Goal: Task Accomplishment & Management: Complete application form

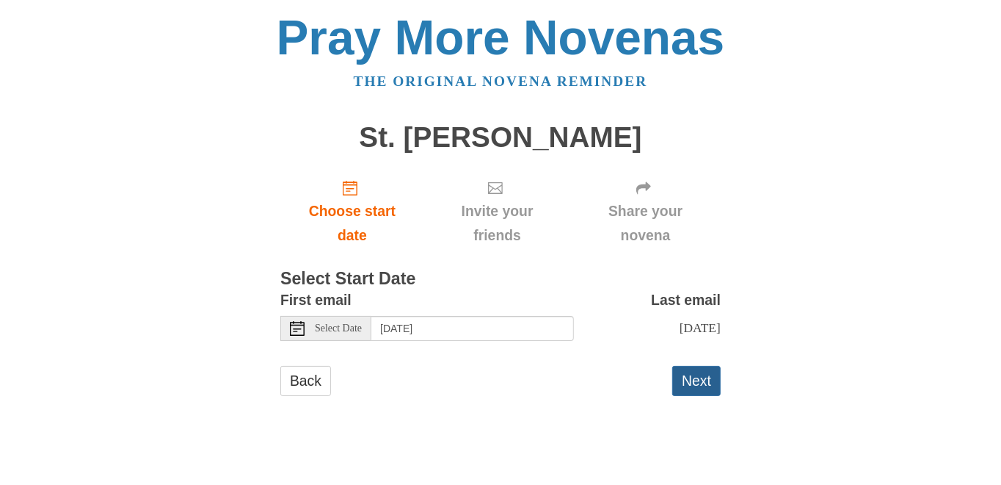
click at [703, 393] on button "Next" at bounding box center [696, 381] width 48 height 30
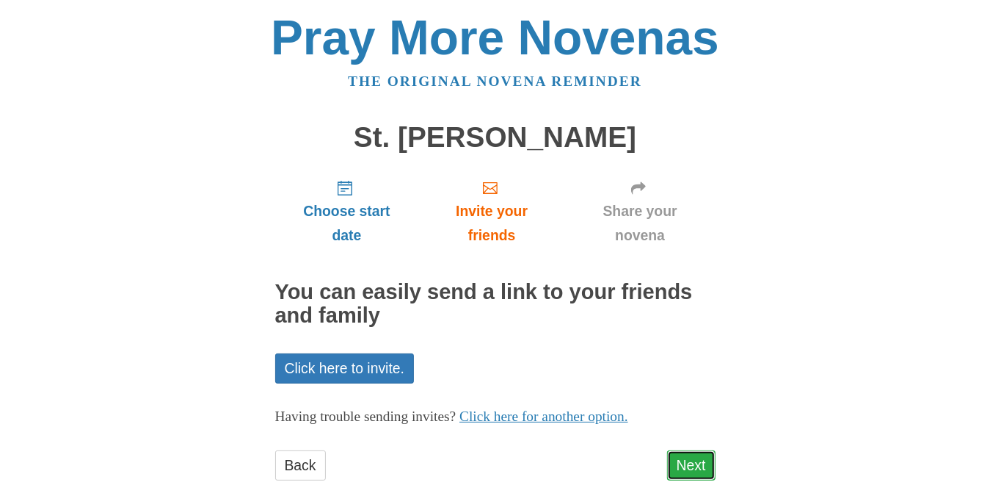
click at [687, 456] on link "Next" at bounding box center [691, 465] width 48 height 30
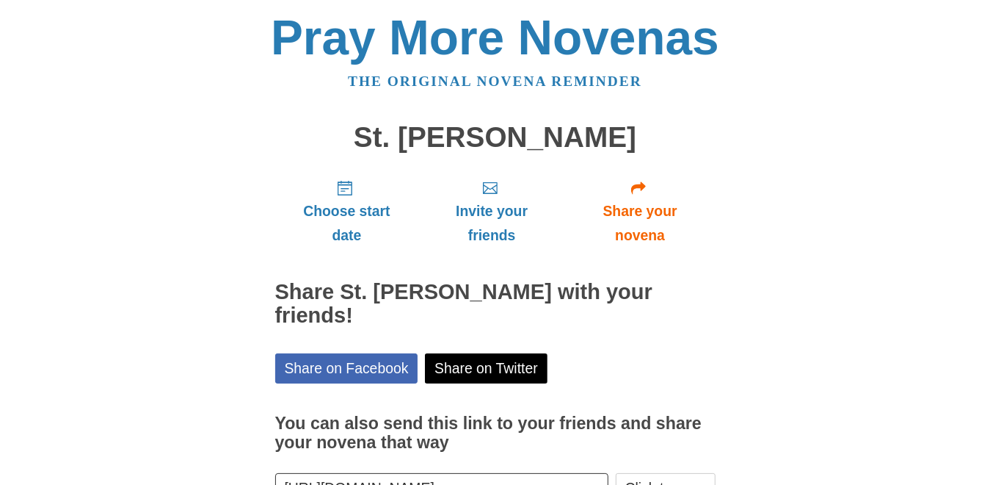
scroll to position [81, 0]
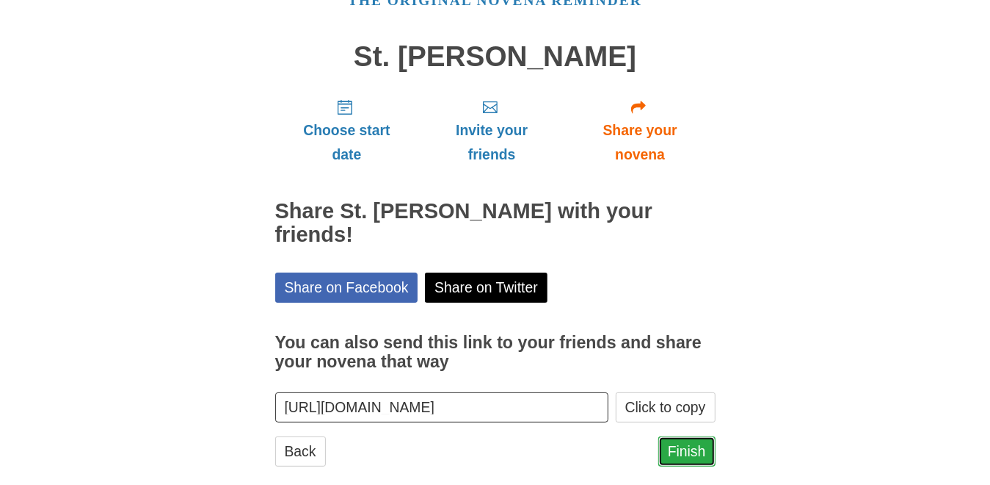
click at [694, 436] on link "Finish" at bounding box center [686, 451] width 57 height 30
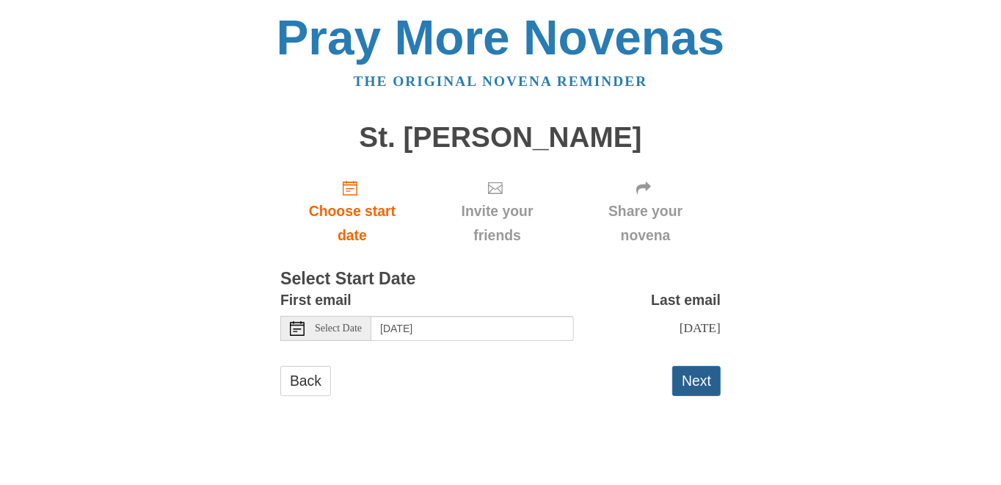
click at [700, 385] on button "Next" at bounding box center [696, 381] width 48 height 30
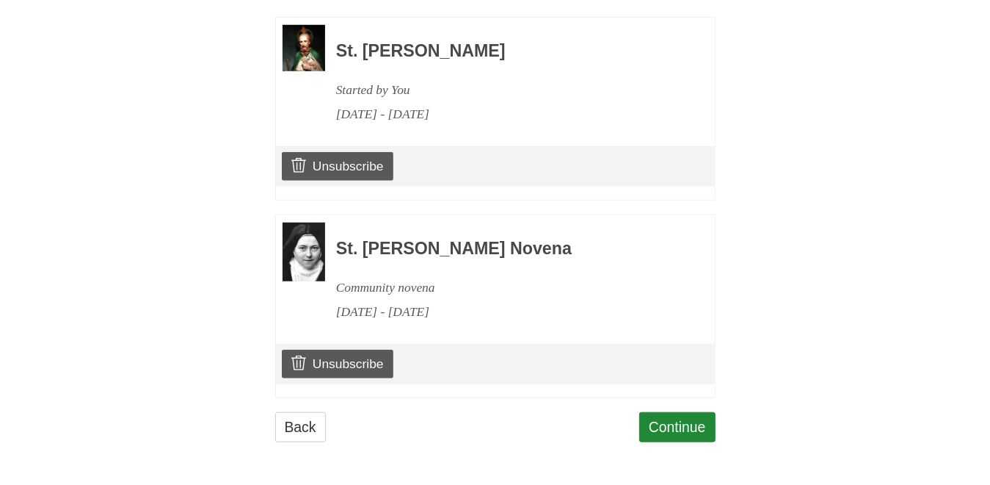
scroll to position [705, 0]
click at [697, 418] on link "Continue" at bounding box center [677, 427] width 76 height 30
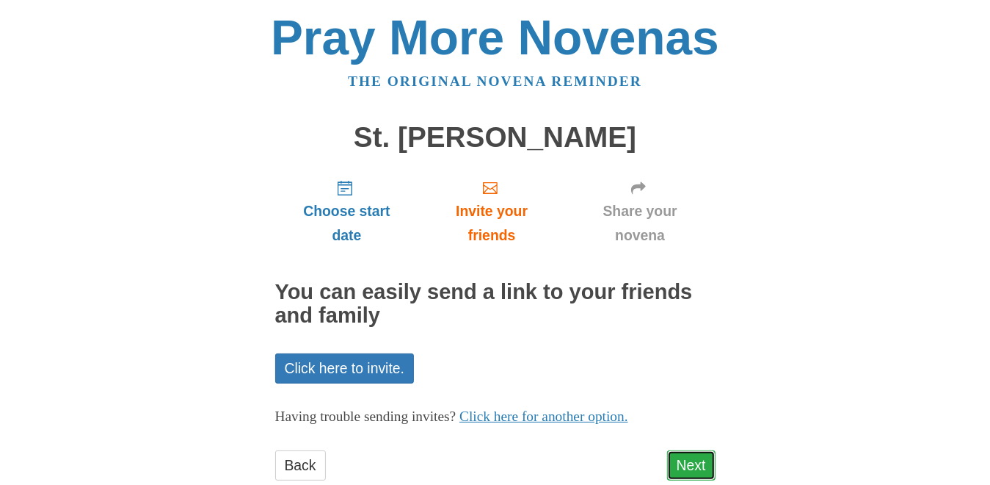
click at [687, 462] on link "Next" at bounding box center [691, 465] width 48 height 30
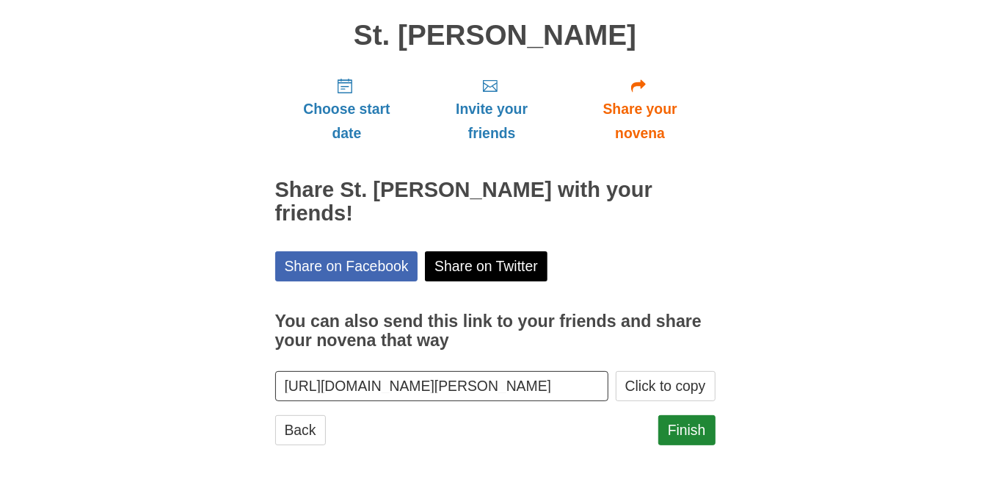
scroll to position [104, 0]
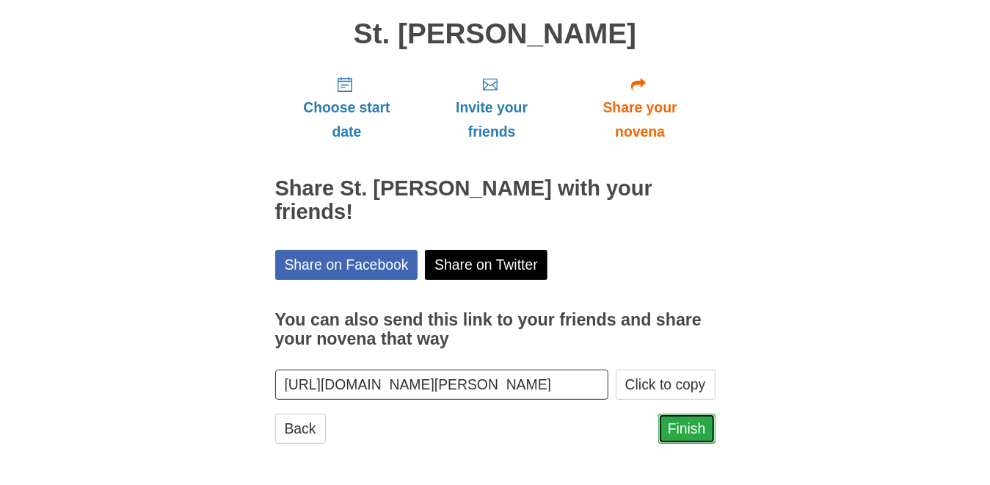
click at [689, 429] on link "Finish" at bounding box center [686, 428] width 57 height 30
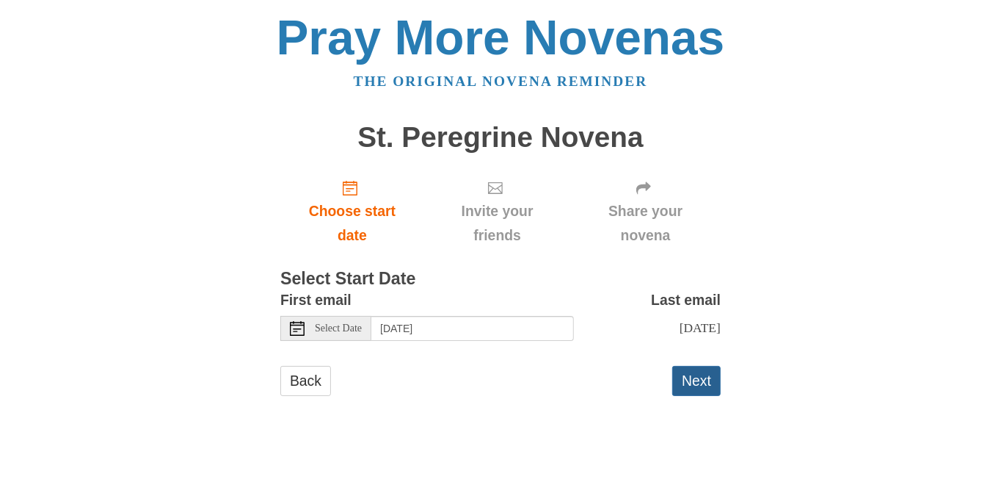
click at [689, 390] on button "Next" at bounding box center [696, 381] width 48 height 30
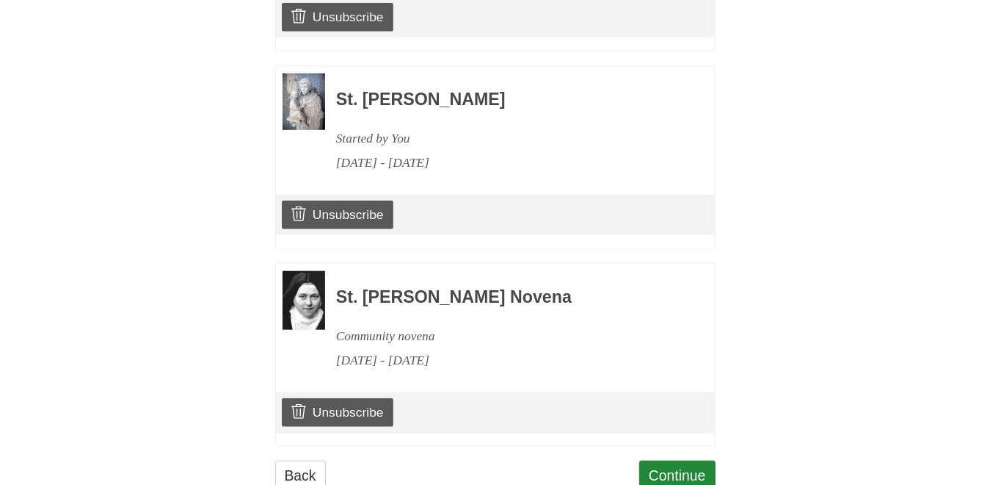
scroll to position [901, 0]
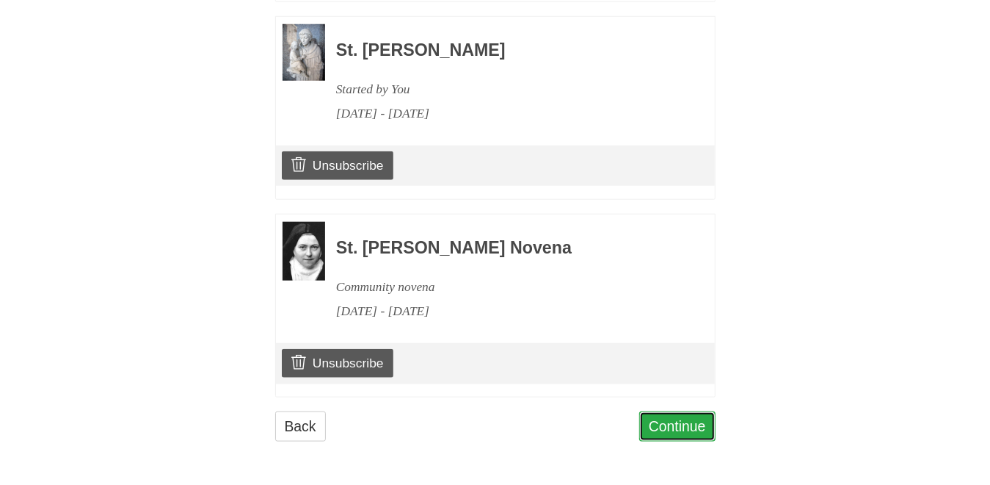
click at [655, 421] on link "Continue" at bounding box center [677, 426] width 76 height 30
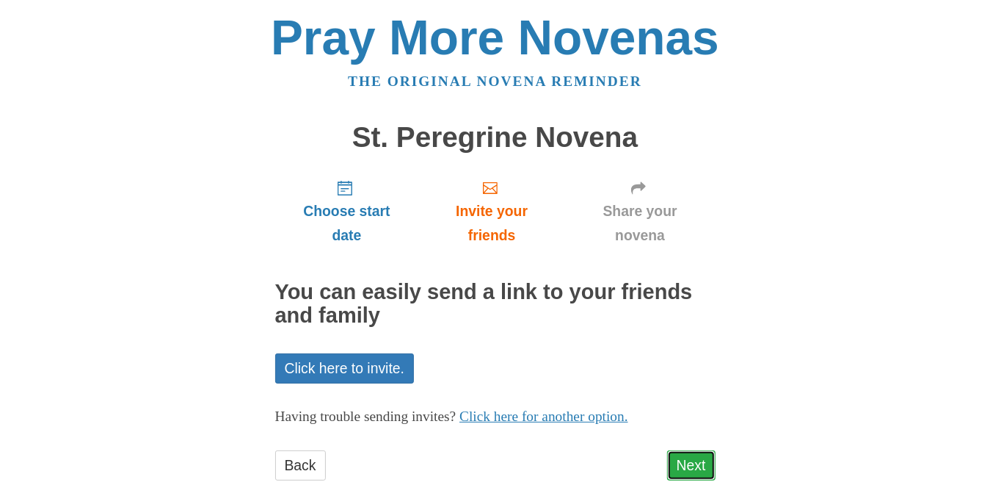
click at [686, 461] on link "Next" at bounding box center [691, 465] width 48 height 30
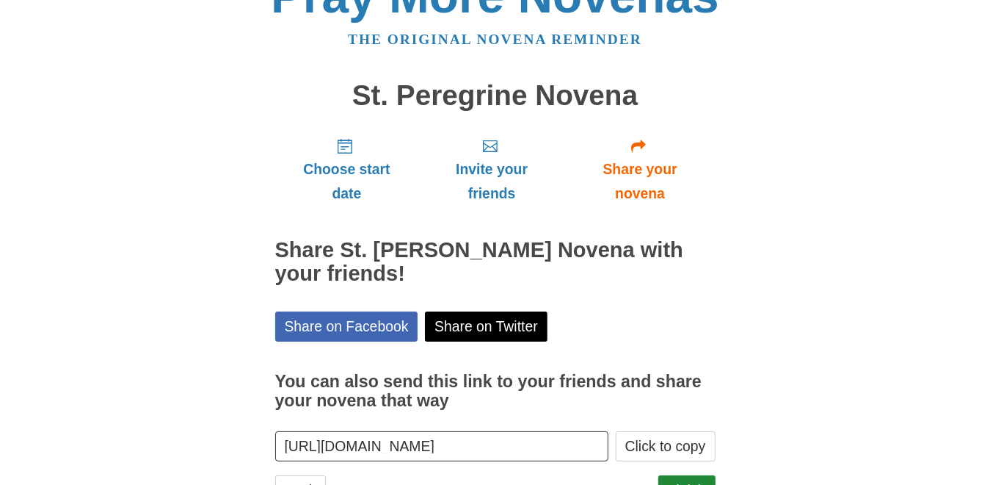
scroll to position [104, 0]
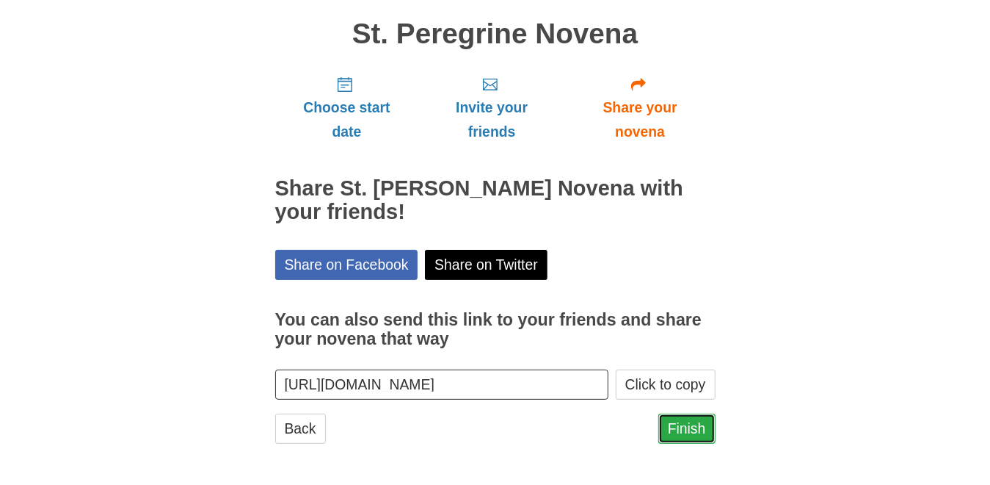
click at [689, 430] on link "Finish" at bounding box center [686, 428] width 57 height 30
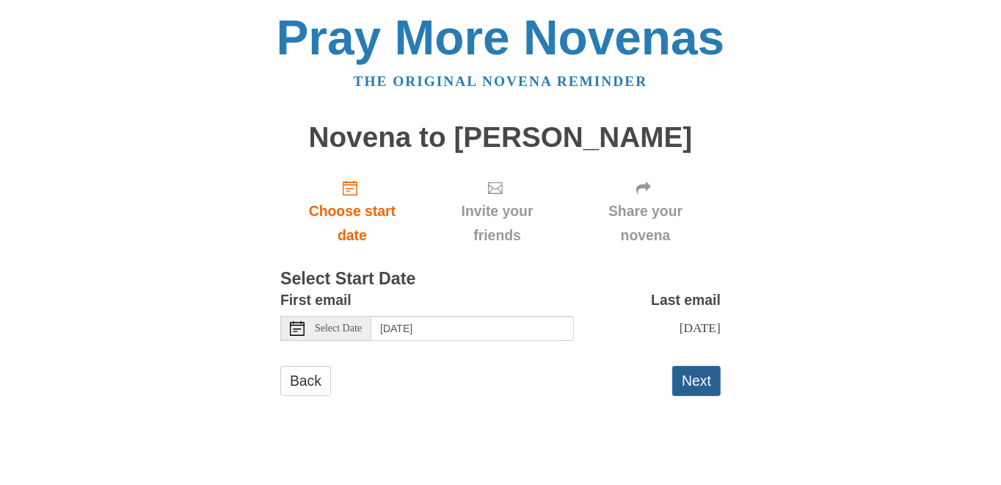
click at [684, 394] on button "Next" at bounding box center [696, 381] width 48 height 30
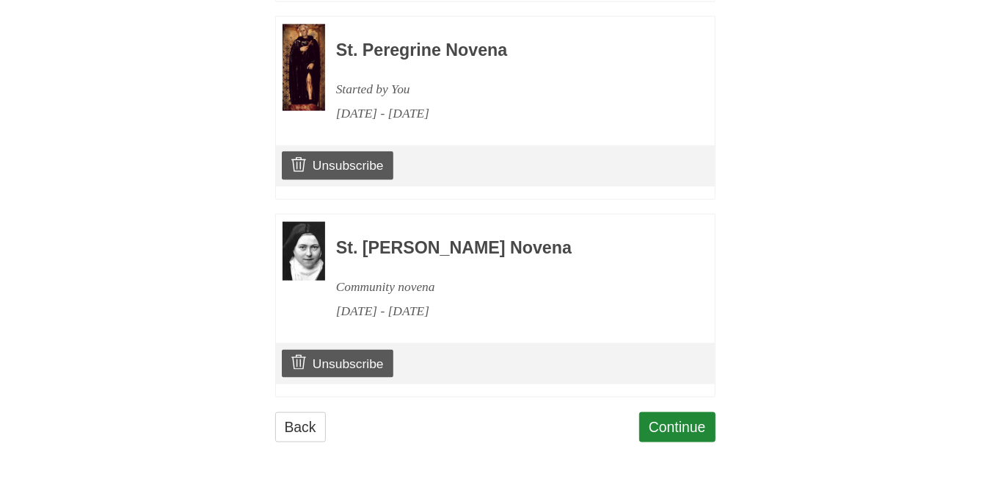
scroll to position [1098, 0]
click at [672, 424] on link "Continue" at bounding box center [677, 427] width 76 height 30
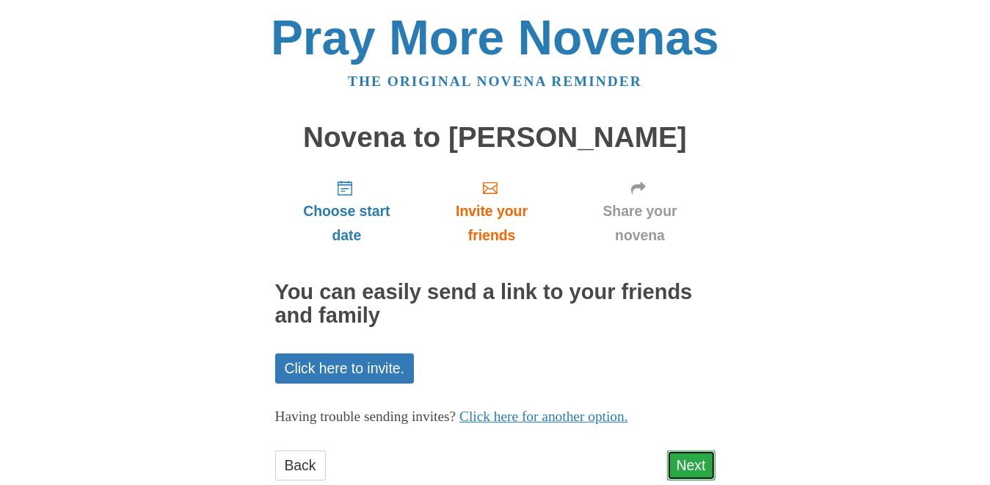
click at [683, 459] on link "Next" at bounding box center [691, 465] width 48 height 30
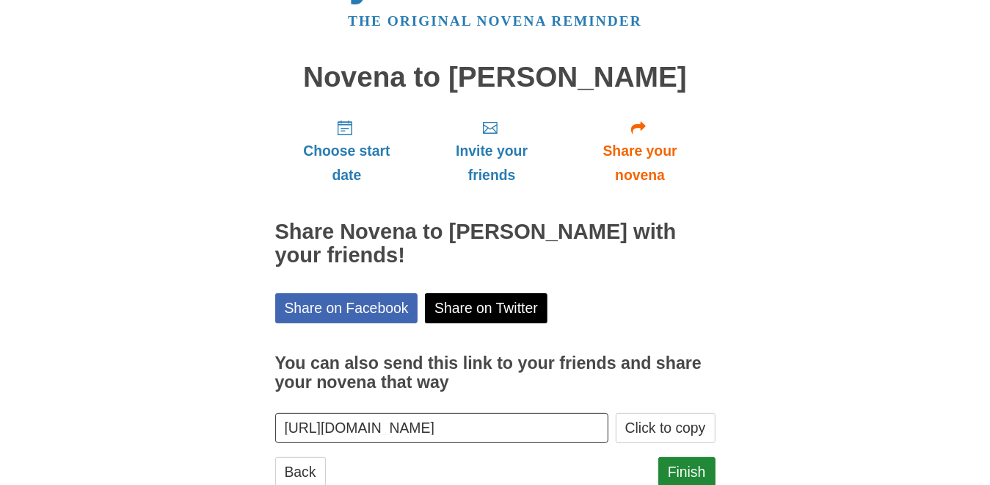
scroll to position [104, 0]
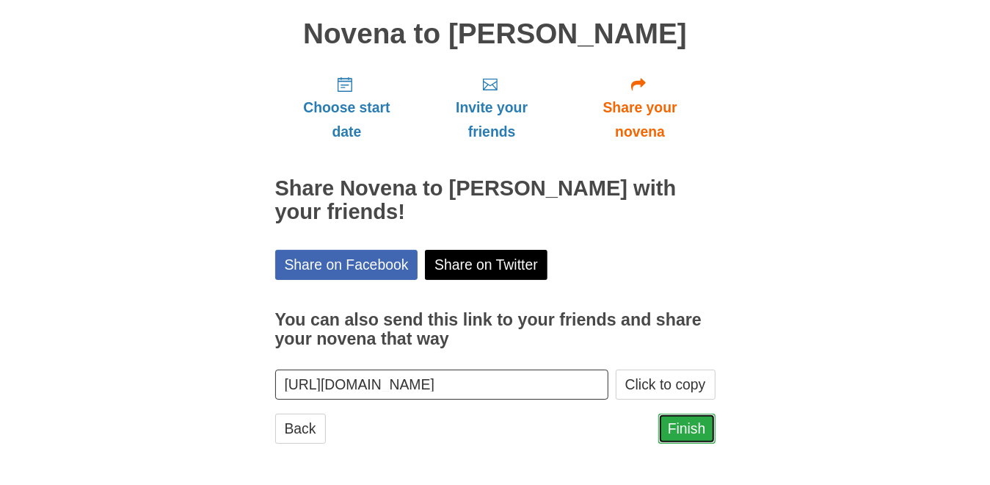
click at [674, 427] on link "Finish" at bounding box center [686, 428] width 57 height 30
